Goal: Find specific page/section

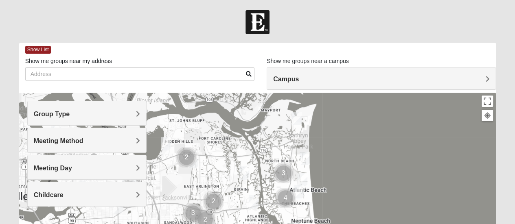
click at [114, 109] on div "Group Type" at bounding box center [87, 113] width 119 height 24
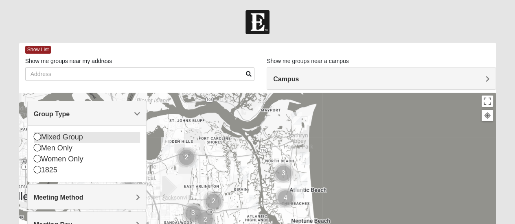
click at [99, 136] on div "Mixed Group" at bounding box center [87, 137] width 106 height 11
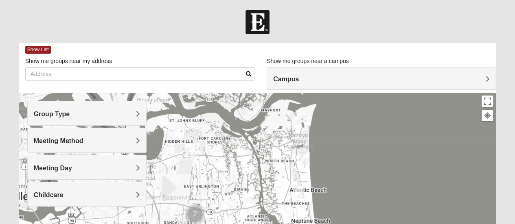
click at [109, 148] on div "Meeting Method" at bounding box center [87, 140] width 119 height 24
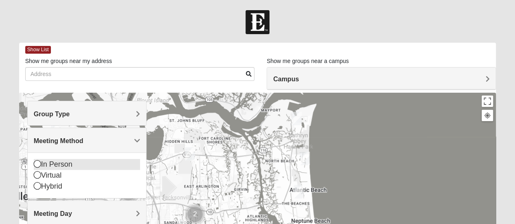
click at [73, 165] on div "In Person" at bounding box center [87, 164] width 106 height 11
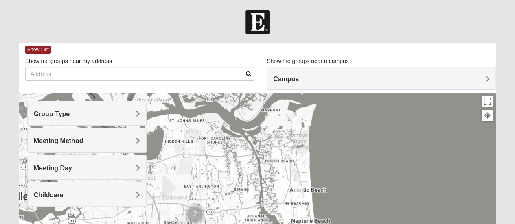
click at [83, 166] on h4 "Meeting Day" at bounding box center [87, 169] width 106 height 8
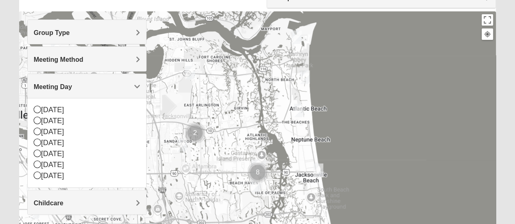
scroll to position [122, 0]
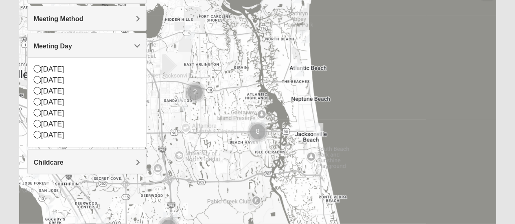
click at [127, 49] on div "Meeting Day" at bounding box center [87, 45] width 119 height 24
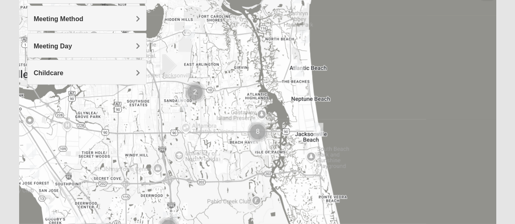
click at [198, 93] on img "Cluster of 2 groups" at bounding box center [195, 92] width 27 height 27
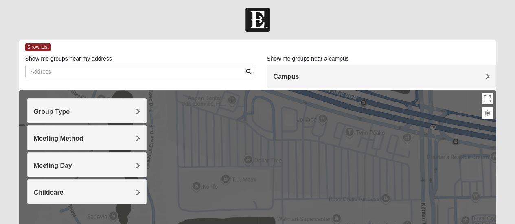
scroll to position [0, 0]
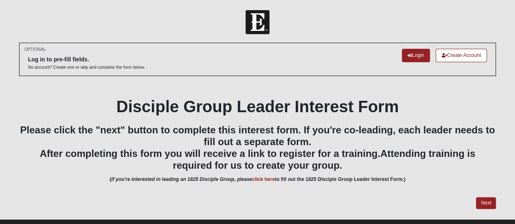
scroll to position [17, 0]
